Goal: Task Accomplishment & Management: Manage account settings

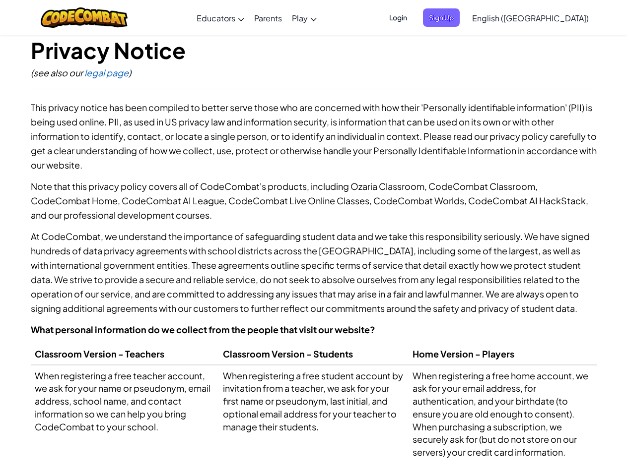
click at [313, 238] on p "At CodeCombat, we understand the importance of safeguarding student data and we…" at bounding box center [314, 272] width 566 height 86
click at [413, 17] on span "Login" at bounding box center [398, 17] width 30 height 18
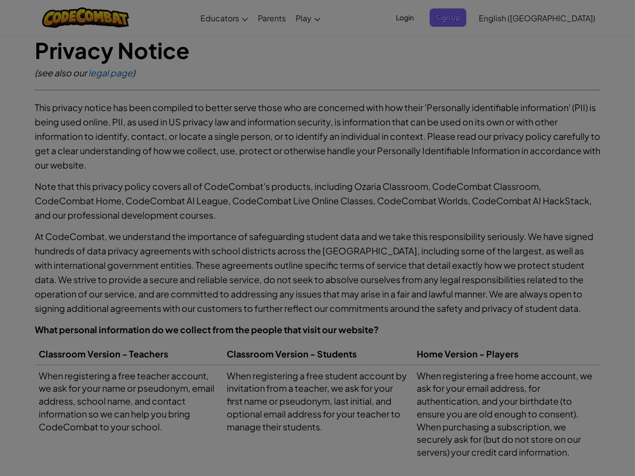
click at [0, 0] on input "Email or Username :" at bounding box center [0, 0] width 0 height 0
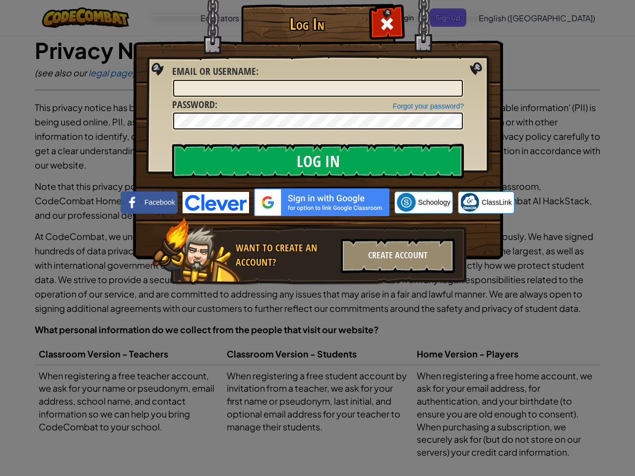
click at [502, 17] on div "Log In Unknown Error Email or Username : Forgot your password? Password : Log I…" at bounding box center [317, 238] width 635 height 476
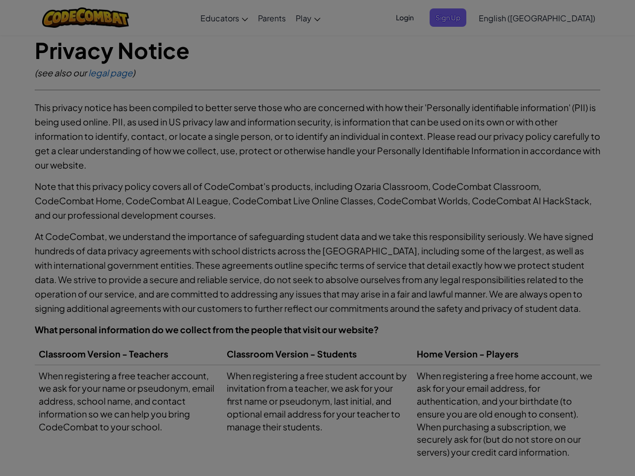
click at [502, 17] on div "Log In Unknown Error Email or Username : Forgot your password? Password : Log I…" at bounding box center [317, 238] width 635 height 476
click at [555, 18] on div at bounding box center [317, 238] width 635 height 476
